Goal: Task Accomplishment & Management: Use online tool/utility

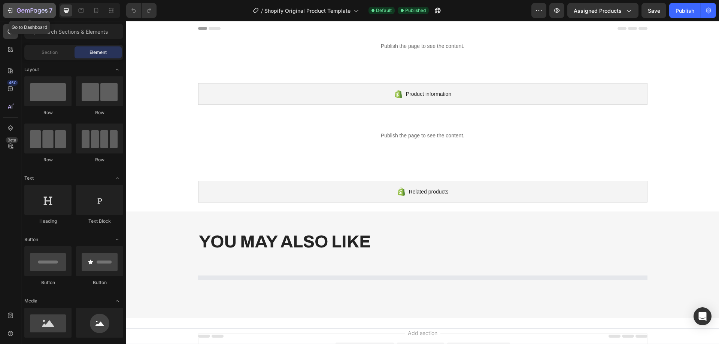
click at [32, 10] on icon "button" at bounding box center [32, 10] width 3 height 4
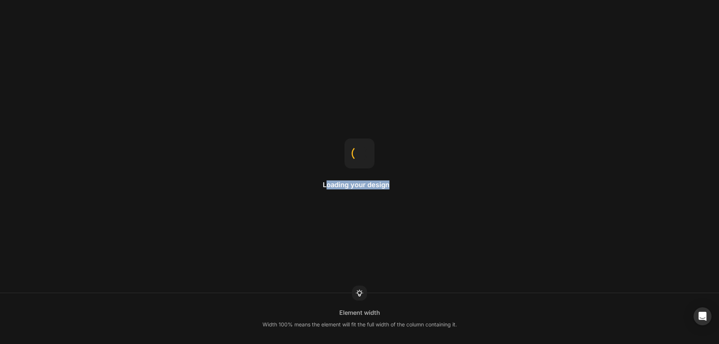
drag, startPoint x: 326, startPoint y: 186, endPoint x: 395, endPoint y: 184, distance: 69.6
click at [395, 184] on h2 "Loading your design" at bounding box center [359, 184] width 73 height 9
click at [383, 185] on h2 "Loading your design" at bounding box center [359, 184] width 73 height 9
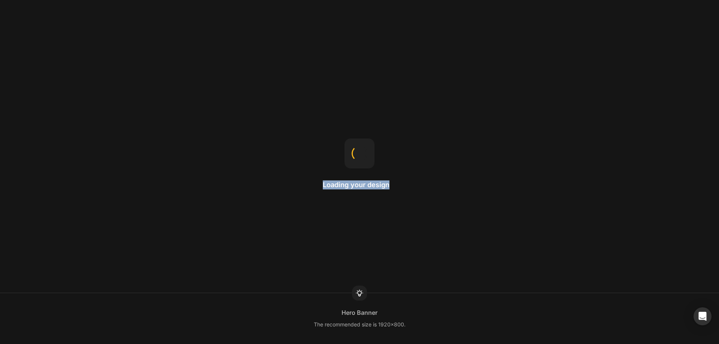
click at [383, 185] on h2 "Loading your design" at bounding box center [359, 184] width 73 height 9
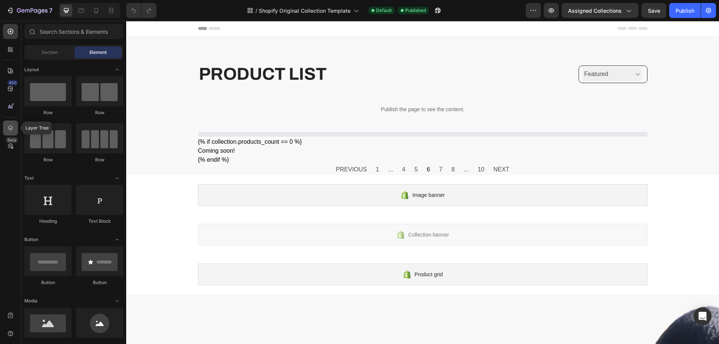
click at [12, 126] on icon at bounding box center [10, 127] width 5 height 5
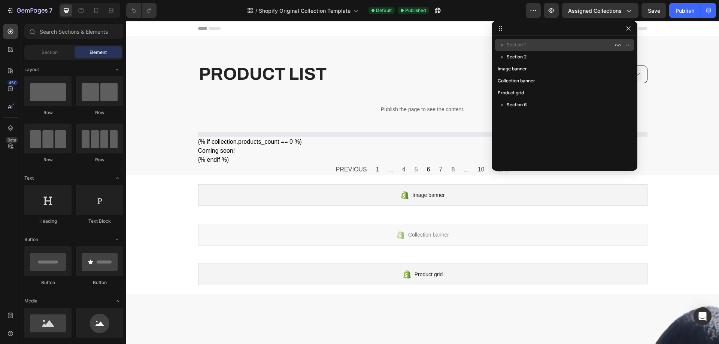
click at [529, 48] on p "Section 1" at bounding box center [560, 44] width 108 height 7
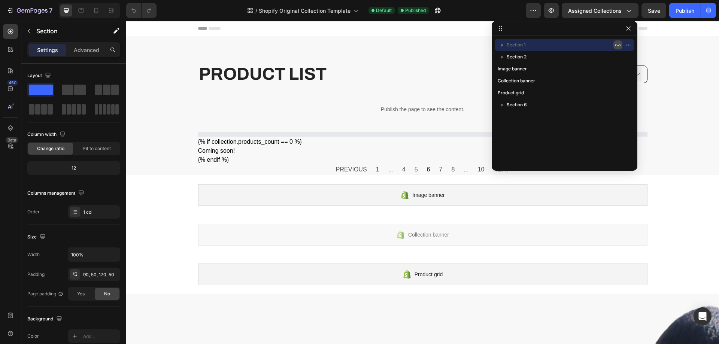
click at [616, 43] on icon "button" at bounding box center [617, 45] width 6 height 6
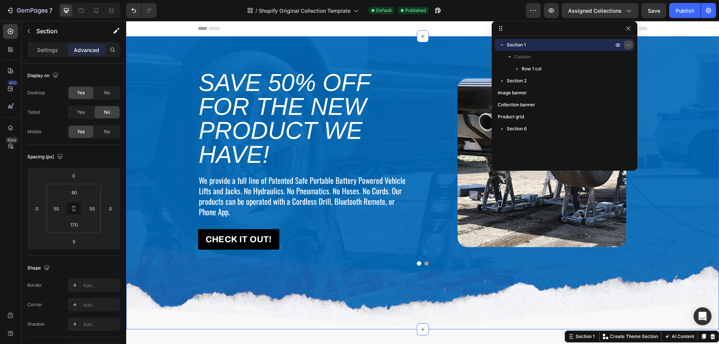
click at [626, 45] on icon "button" at bounding box center [626, 45] width 1 height 1
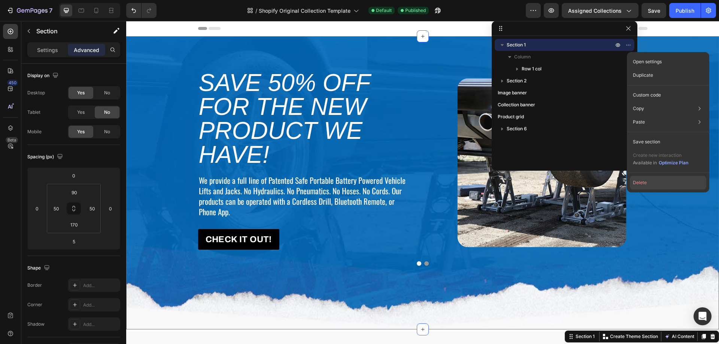
click at [642, 184] on button "Delete" at bounding box center [667, 182] width 76 height 13
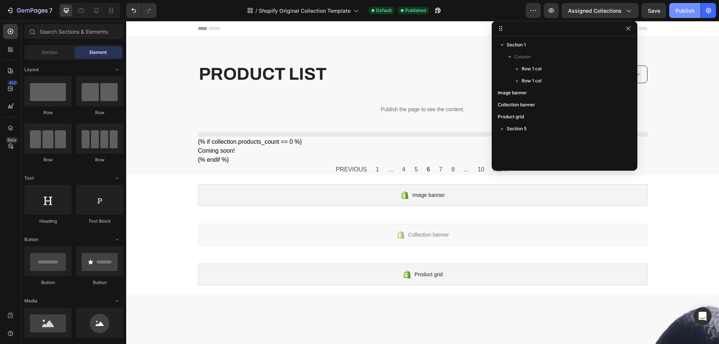
click at [687, 10] on div "Publish" at bounding box center [684, 11] width 19 height 8
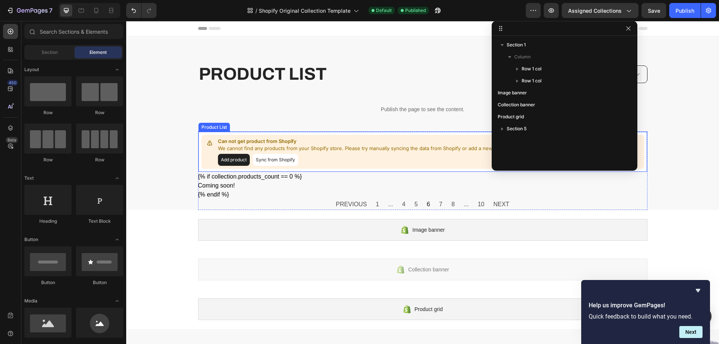
click at [325, 152] on p "We cannot find any products from your Shopify store. Please try manually syncin…" at bounding box center [366, 148] width 296 height 7
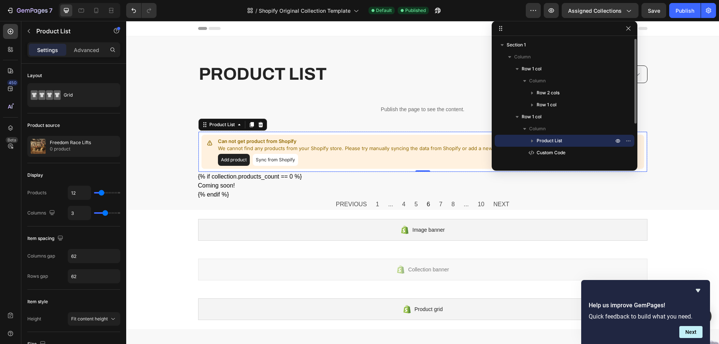
click at [532, 141] on icon "button" at bounding box center [532, 141] width 2 height 3
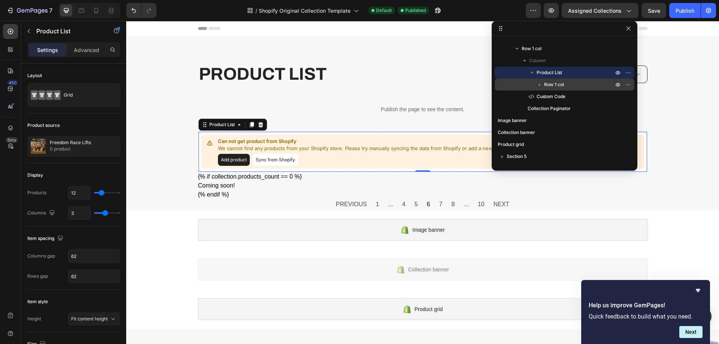
click at [539, 85] on icon "button" at bounding box center [540, 84] width 2 height 3
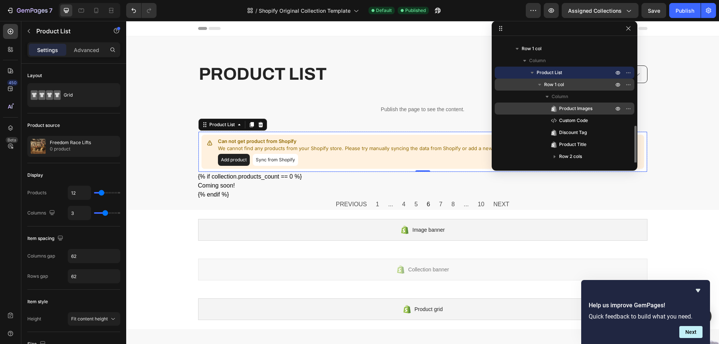
scroll to position [106, 0]
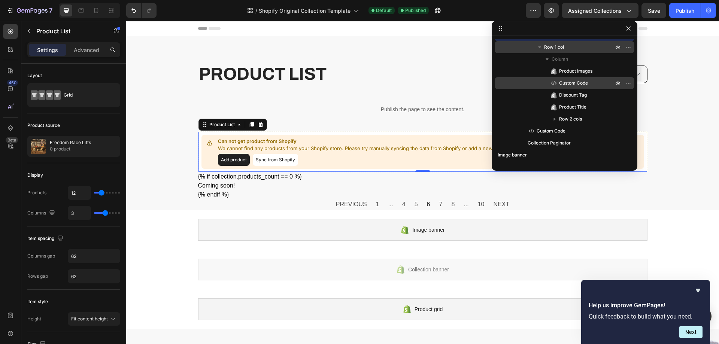
click at [580, 83] on span "Custom Code" at bounding box center [573, 82] width 29 height 7
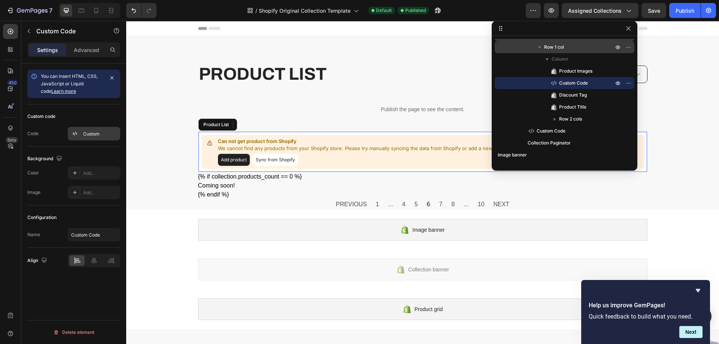
click at [97, 131] on div "Custom" at bounding box center [100, 134] width 35 height 7
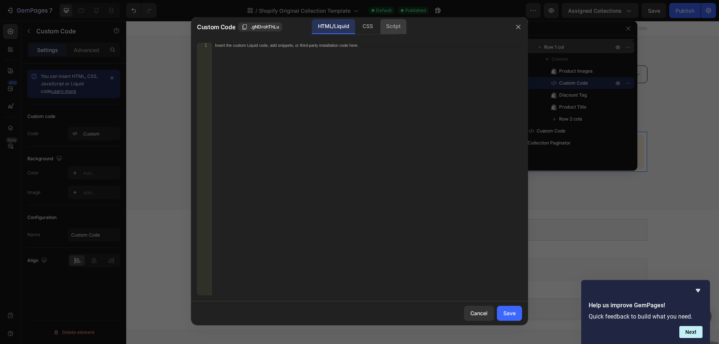
click at [402, 24] on div "Script" at bounding box center [393, 26] width 26 height 15
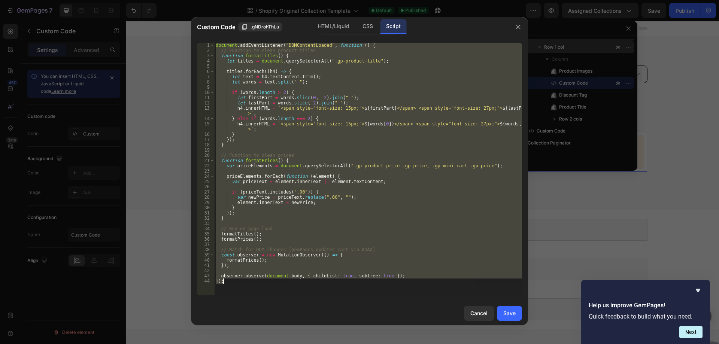
click at [335, 107] on div "document . addEventListener ( "DOMContentLoaded" , function ( ) { // Function t…" at bounding box center [368, 169] width 308 height 253
type textarea "h4.innerHTML = `<span style="font-size: 15px;">${firstPart}</span> <span style=…"
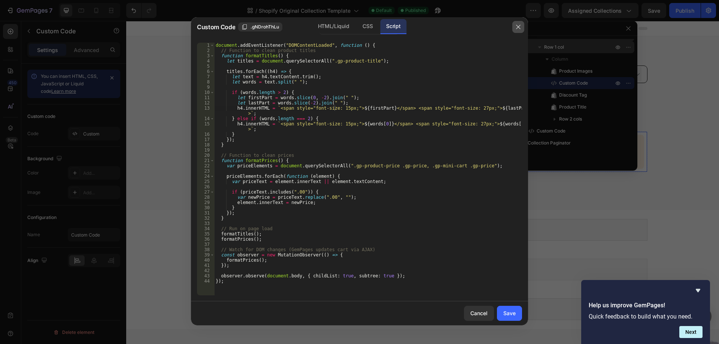
click at [515, 25] on icon "button" at bounding box center [518, 27] width 6 height 6
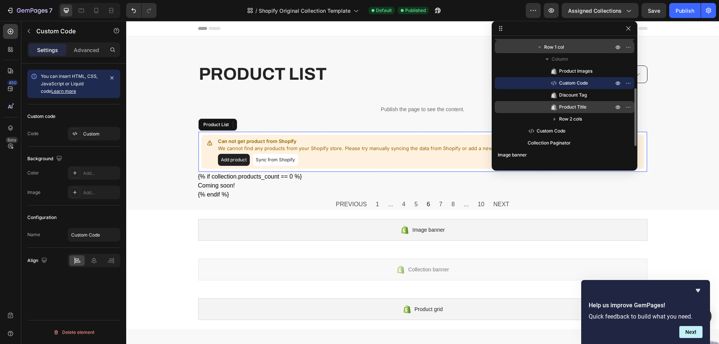
click at [579, 108] on span "Product Title" at bounding box center [572, 106] width 27 height 7
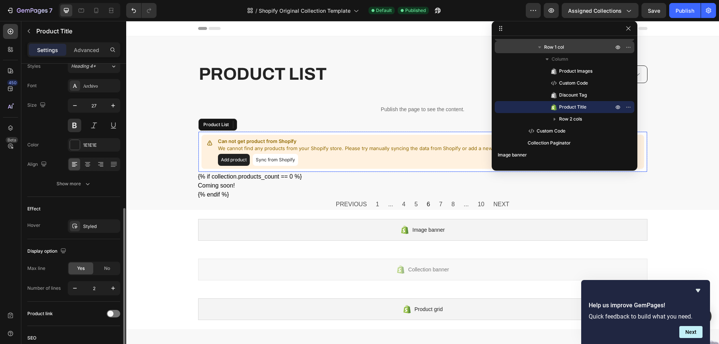
scroll to position [129, 0]
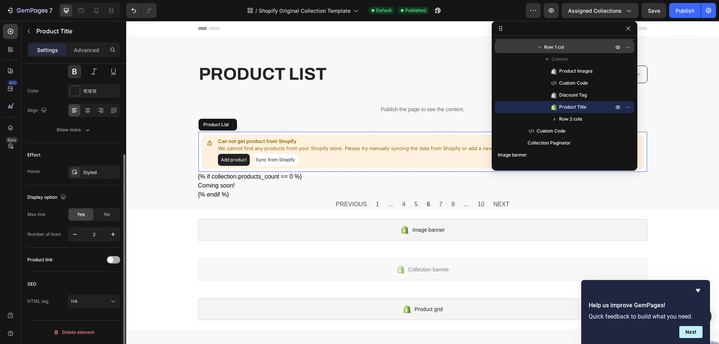
click at [117, 258] on div at bounding box center [113, 259] width 13 height 7
click at [678, 14] on div "Publish" at bounding box center [684, 11] width 19 height 8
